Goal: Information Seeking & Learning: Learn about a topic

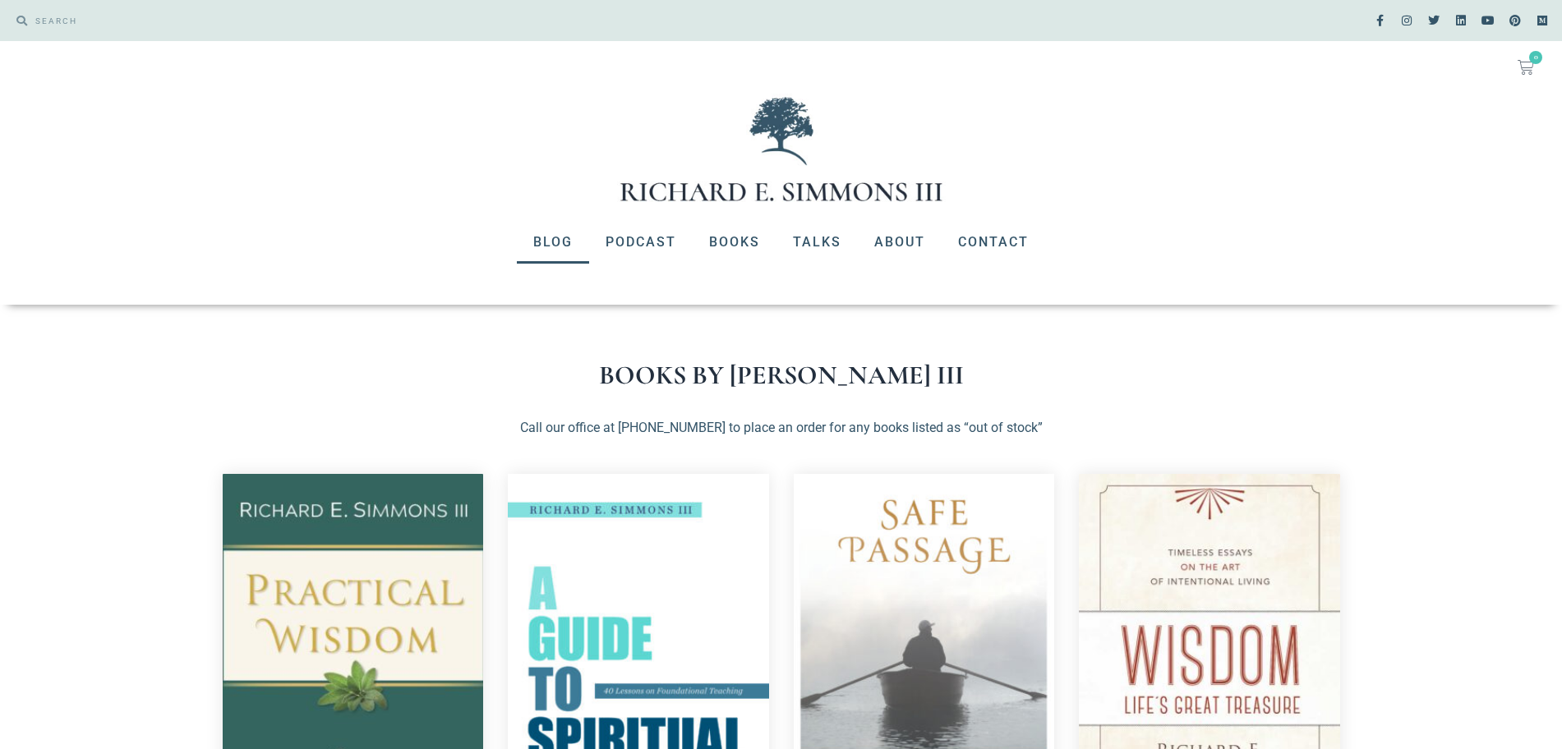
click at [545, 245] on link "Blog" at bounding box center [553, 242] width 72 height 43
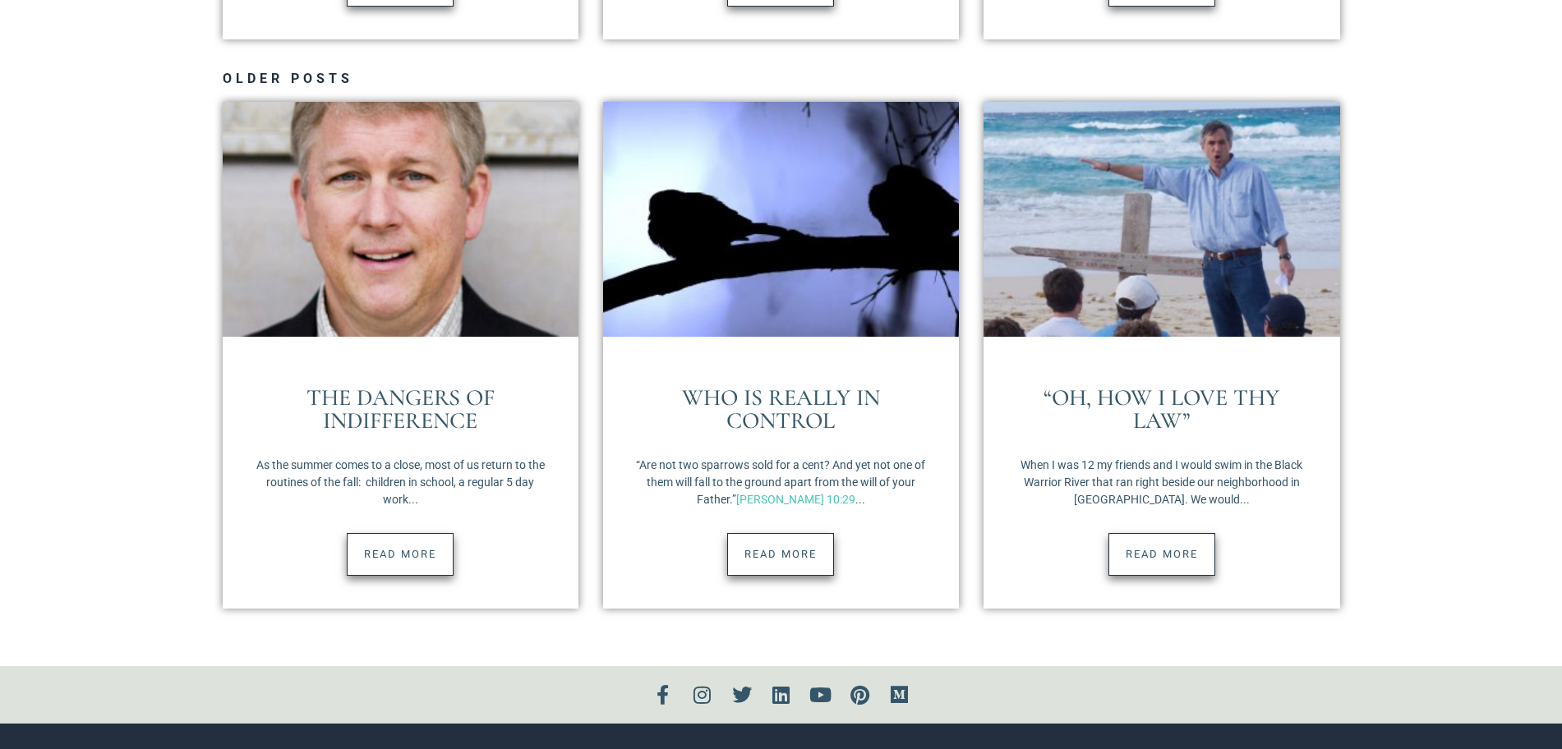
scroll to position [2657, 0]
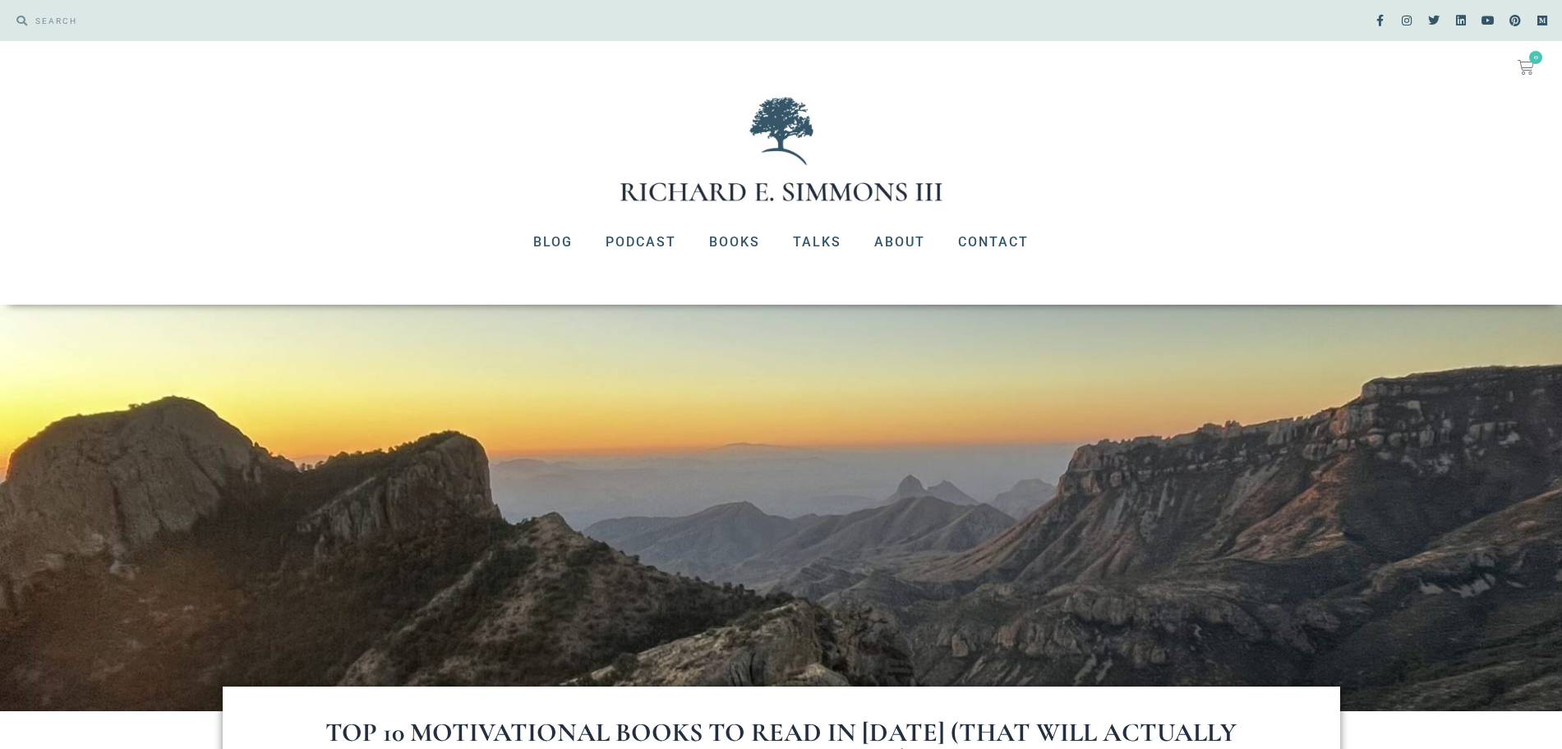
click at [430, 99] on div at bounding box center [781, 149] width 1562 height 111
click at [1107, 216] on div "No products in the cart. $ 0.00 0 Cart Blog Podcast Books Talks About Contact B…" at bounding box center [781, 173] width 1562 height 264
